Goal: Task Accomplishment & Management: Use online tool/utility

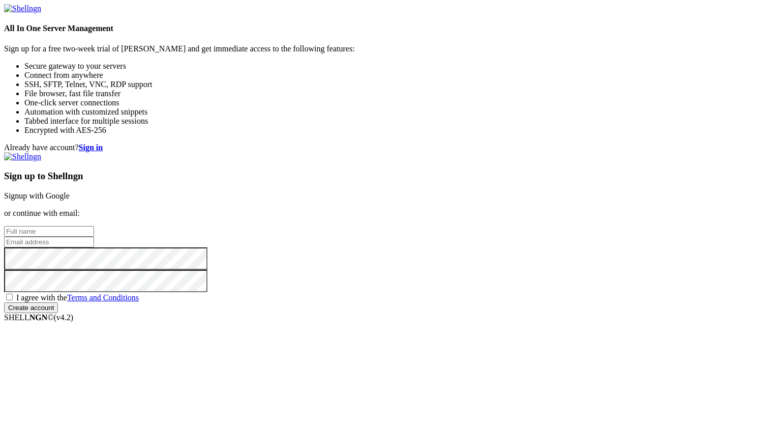
click at [70, 191] on link "Signup with Google" at bounding box center [37, 195] width 66 height 9
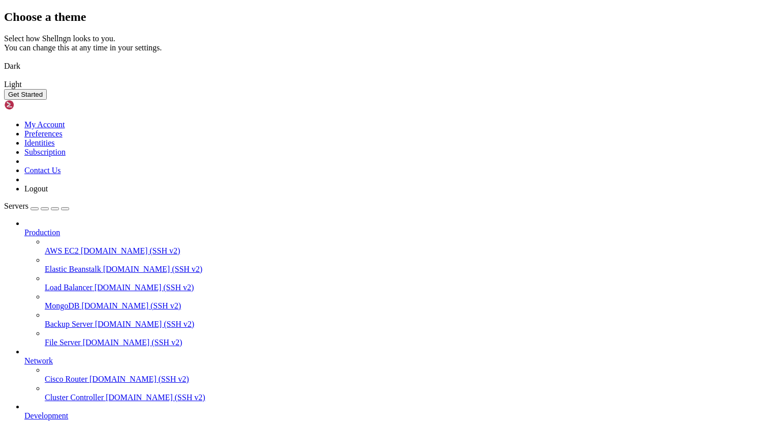
click at [4, 78] on img at bounding box center [4, 78] width 0 height 0
click at [47, 100] on button "Get Started" at bounding box center [25, 94] width 43 height 11
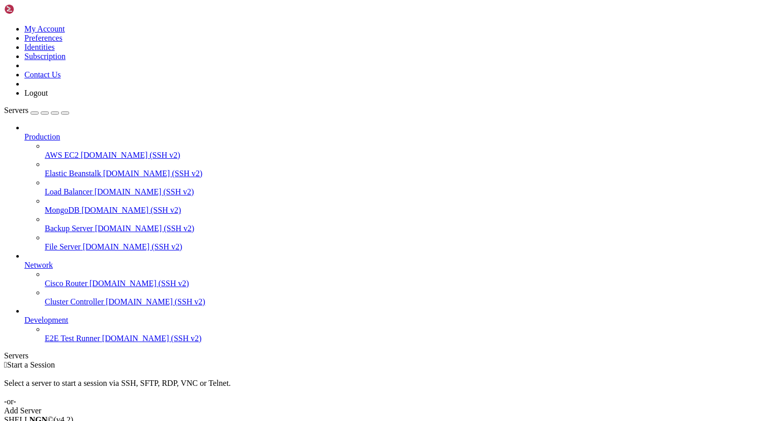
click at [456, 406] on div "Add Server" at bounding box center [390, 410] width 773 height 9
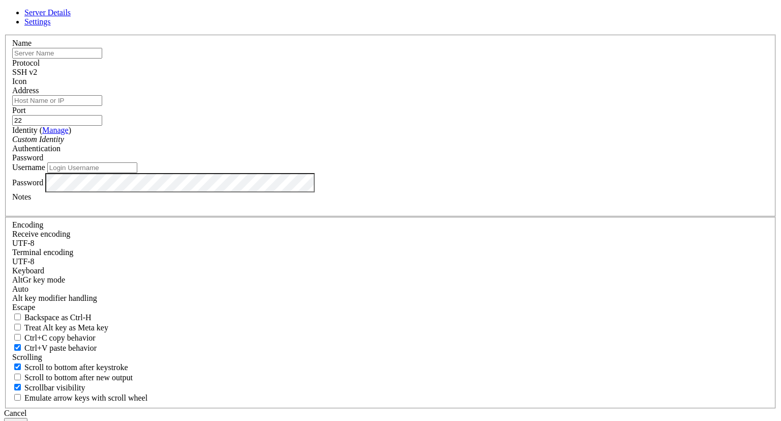
click at [469, 77] on div "SSH v2" at bounding box center [390, 72] width 757 height 9
click at [470, 77] on div "SSH v2" at bounding box center [390, 72] width 757 height 9
click at [102, 58] on input "text" at bounding box center [57, 53] width 90 height 11
type input "lo"
click at [102, 58] on input "lo" at bounding box center [57, 53] width 90 height 11
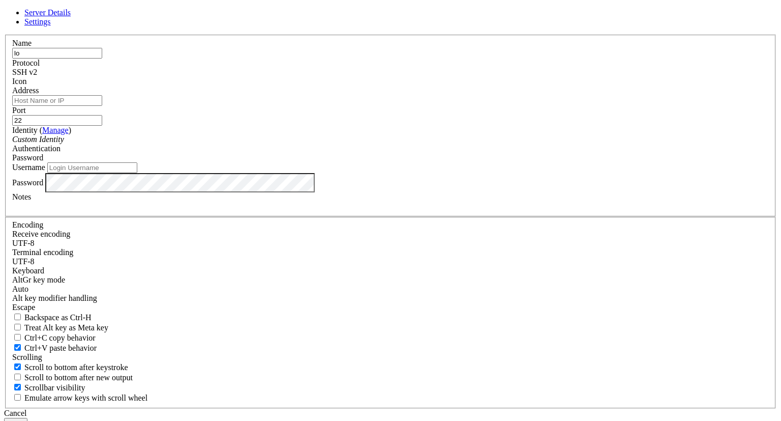
click at [102, 58] on input "lo" at bounding box center [57, 53] width 90 height 11
click at [102, 106] on input "Address" at bounding box center [57, 100] width 90 height 11
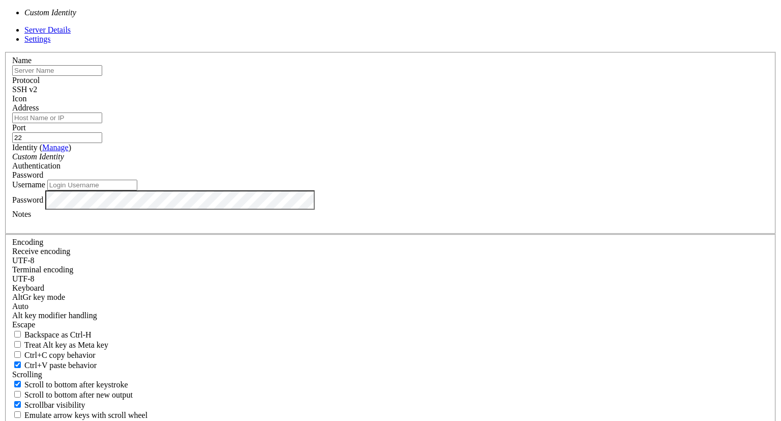
click at [334, 161] on div "Custom Identity" at bounding box center [390, 156] width 757 height 9
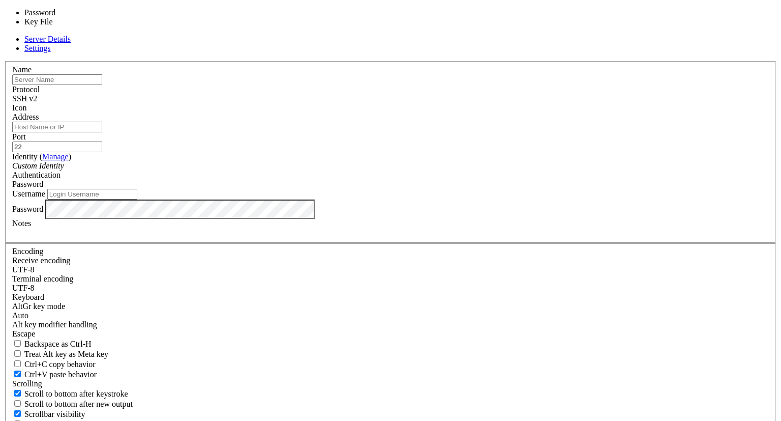
click at [462, 189] on div "Password" at bounding box center [390, 184] width 757 height 9
click at [467, 189] on div "Password" at bounding box center [390, 184] width 757 height 9
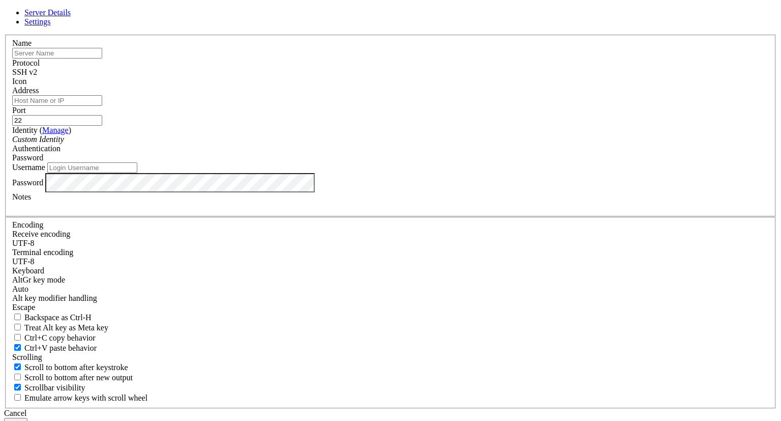
click at [137, 173] on input "Username" at bounding box center [92, 167] width 90 height 11
type input "xa43fuw"
click at [102, 106] on input "Address" at bounding box center [57, 100] width 90 height 11
type input "[DOMAIN_NAME]"
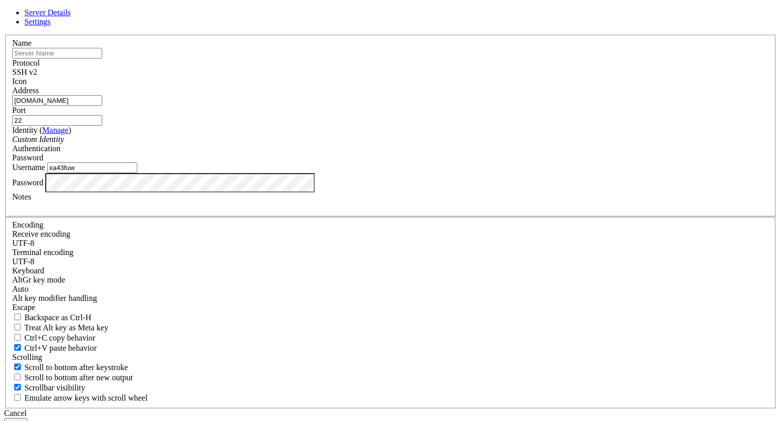
click at [51, 26] on span "Settings" at bounding box center [37, 21] width 26 height 9
click at [71, 17] on link "Server Details" at bounding box center [47, 12] width 46 height 9
click at [102, 58] on input "text" at bounding box center [57, 53] width 90 height 11
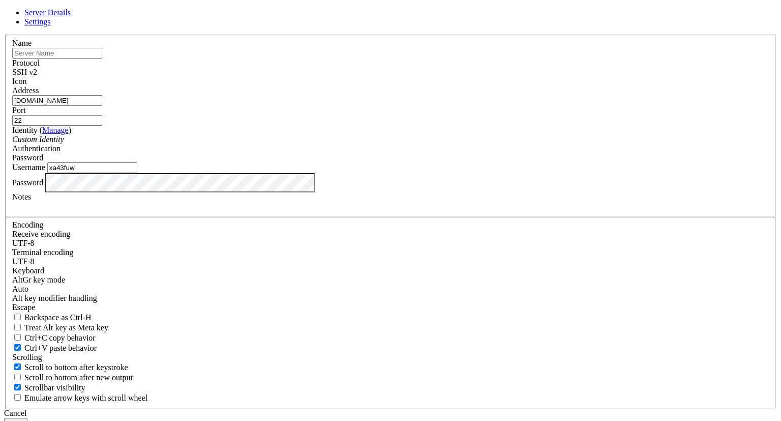
click at [102, 106] on input "[DOMAIN_NAME]" at bounding box center [57, 100] width 90 height 11
click at [27, 418] on button "Save" at bounding box center [15, 423] width 23 height 11
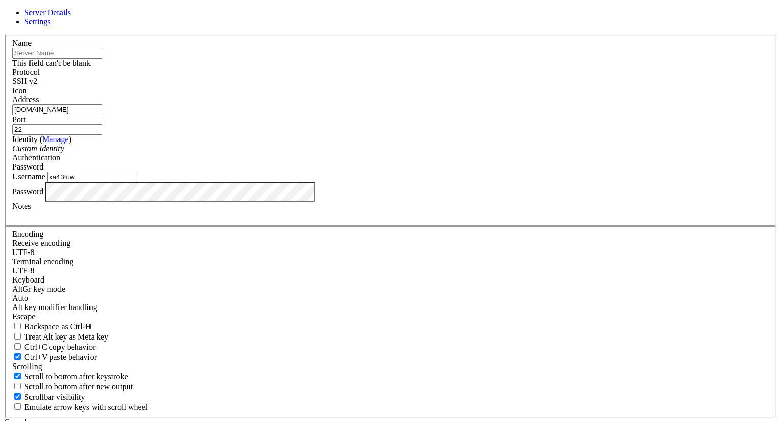
click at [102, 58] on input "text" at bounding box center [57, 53] width 90 height 11
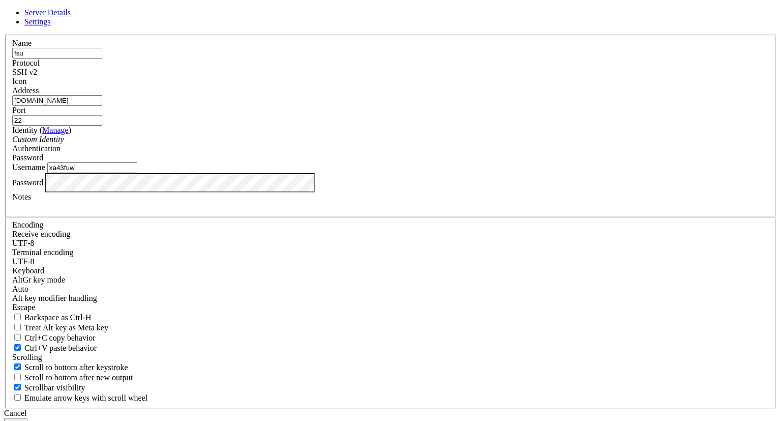
type input "fsu"
click at [27, 418] on button "Save" at bounding box center [15, 423] width 23 height 11
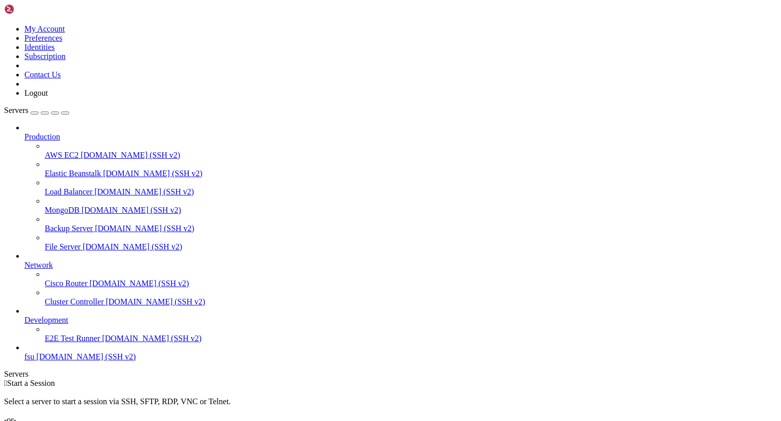
click at [68, 361] on span "[DOMAIN_NAME] (SSH v2)" at bounding box center [87, 356] width 100 height 9
click at [63, 342] on span "E2E Test Runner" at bounding box center [72, 338] width 55 height 9
click at [56, 361] on span "[DOMAIN_NAME] (SSH v2)" at bounding box center [87, 356] width 100 height 9
click at [4, 24] on icon at bounding box center [4, 24] width 0 height 0
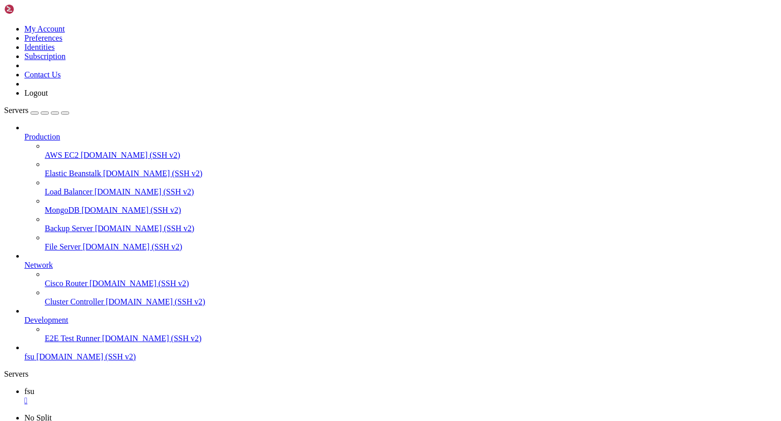
click at [4, 24] on icon at bounding box center [4, 24] width 0 height 0
